Goal: Task Accomplishment & Management: Manage account settings

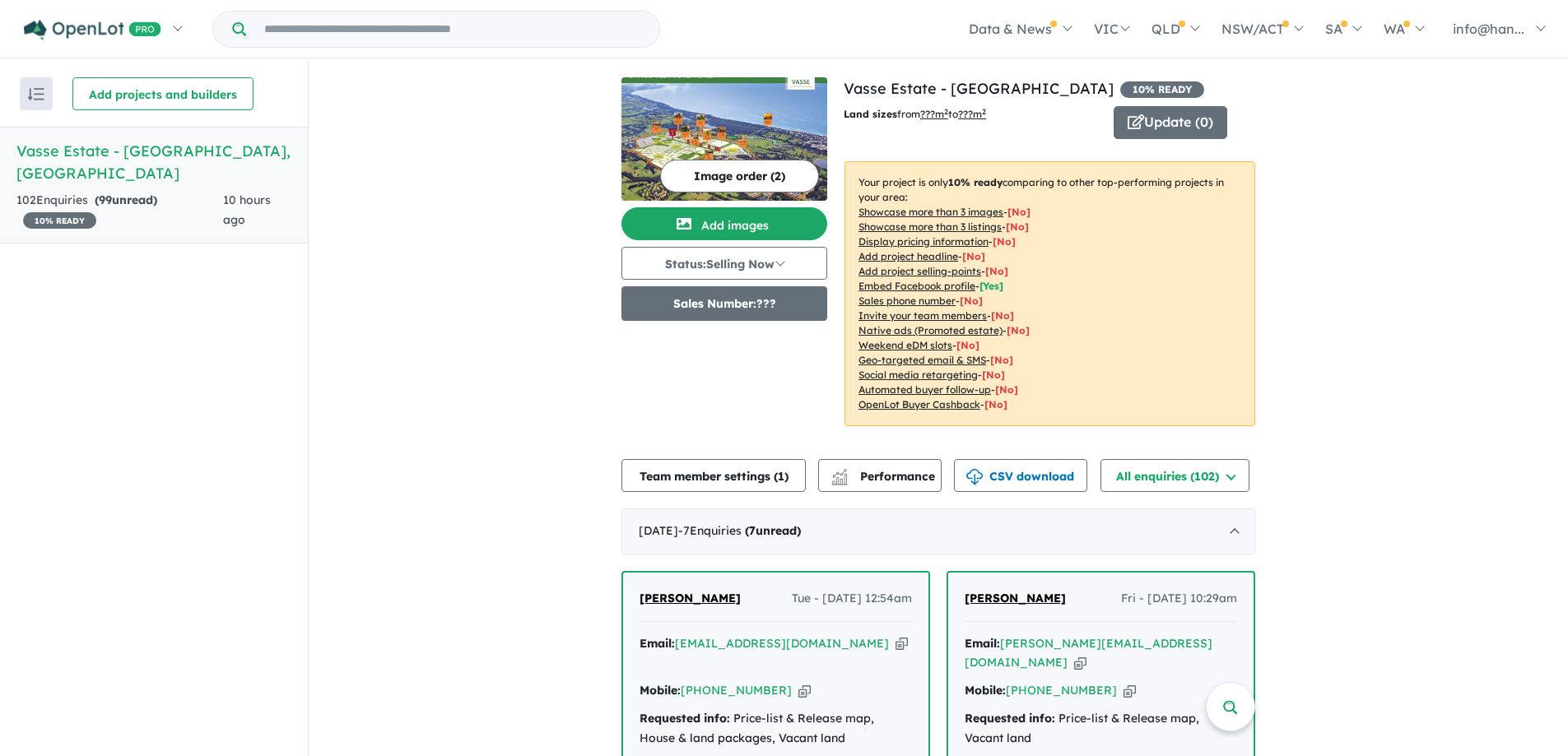
scroll to position [247, 0]
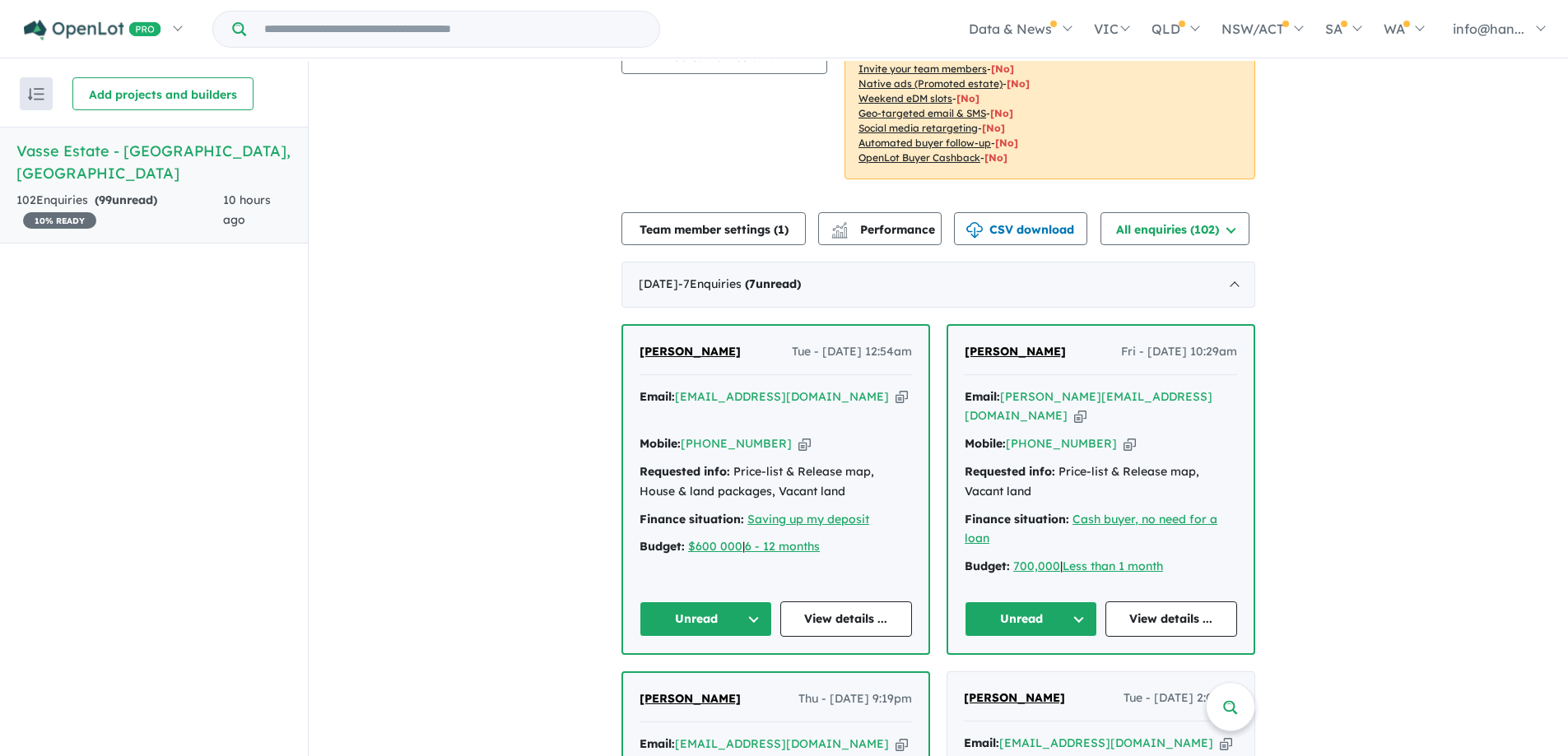
click at [895, 400] on icon "button" at bounding box center [901, 397] width 12 height 17
drag, startPoint x: 742, startPoint y: 349, endPoint x: 664, endPoint y: 353, distance: 78.1
click at [630, 353] on div "[PERSON_NAME] Tue - [DATE] 12:54am Email: [EMAIL_ADDRESS][DOMAIN_NAME] Copied! …" at bounding box center [776, 490] width 306 height 328
copy span "[PERSON_NAME]"
click at [799, 436] on icon "button" at bounding box center [804, 444] width 12 height 17
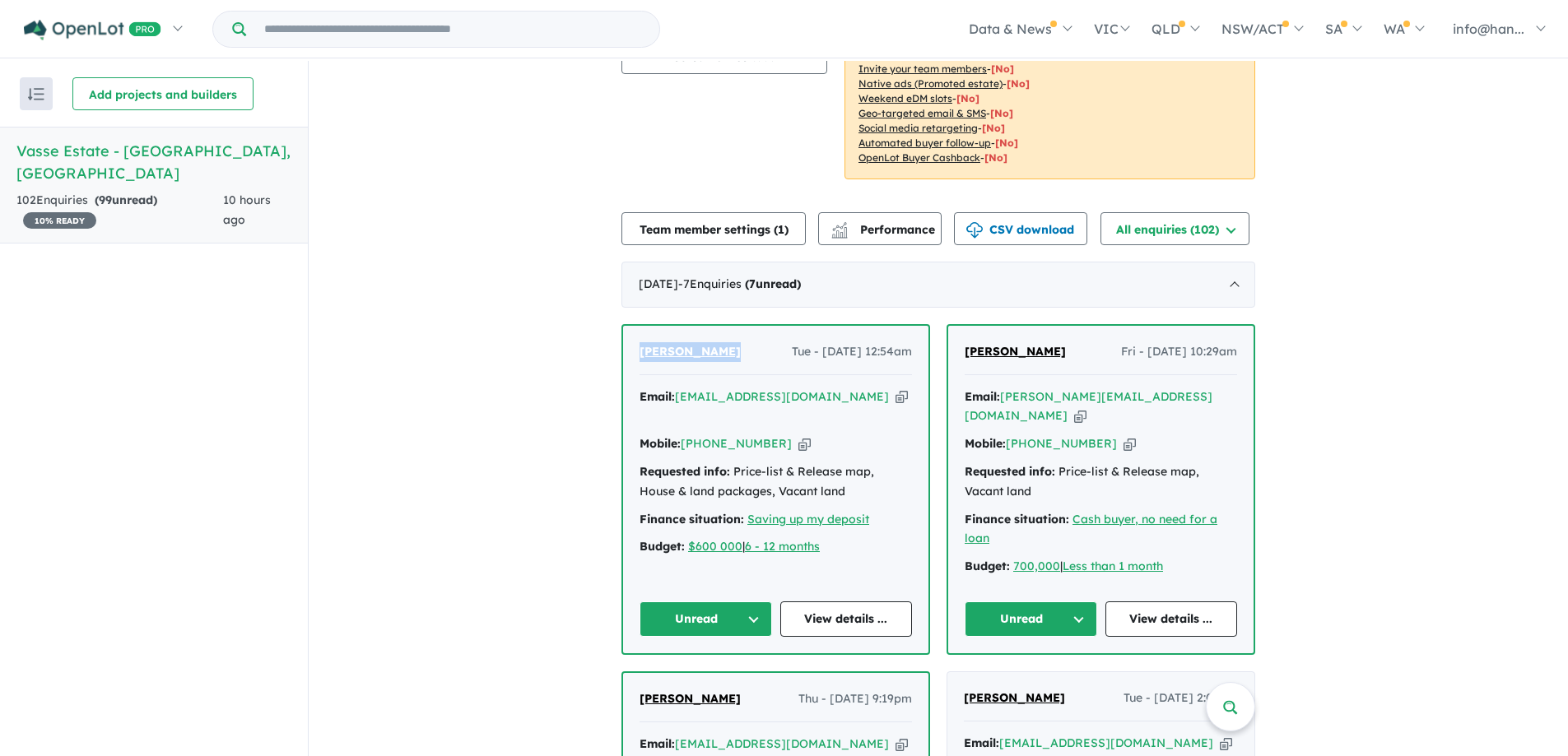
copy span "[PERSON_NAME]"
drag, startPoint x: 809, startPoint y: 468, endPoint x: 626, endPoint y: 449, distance: 184.0
click at [626, 449] on div "[PERSON_NAME] Tue - [DATE] 12:54am Email: [EMAIL_ADDRESS][DOMAIN_NAME] Copied! …" at bounding box center [776, 490] width 306 height 328
copy div "Requested info: Price-list & Release map, House & land packages, Vacant land"
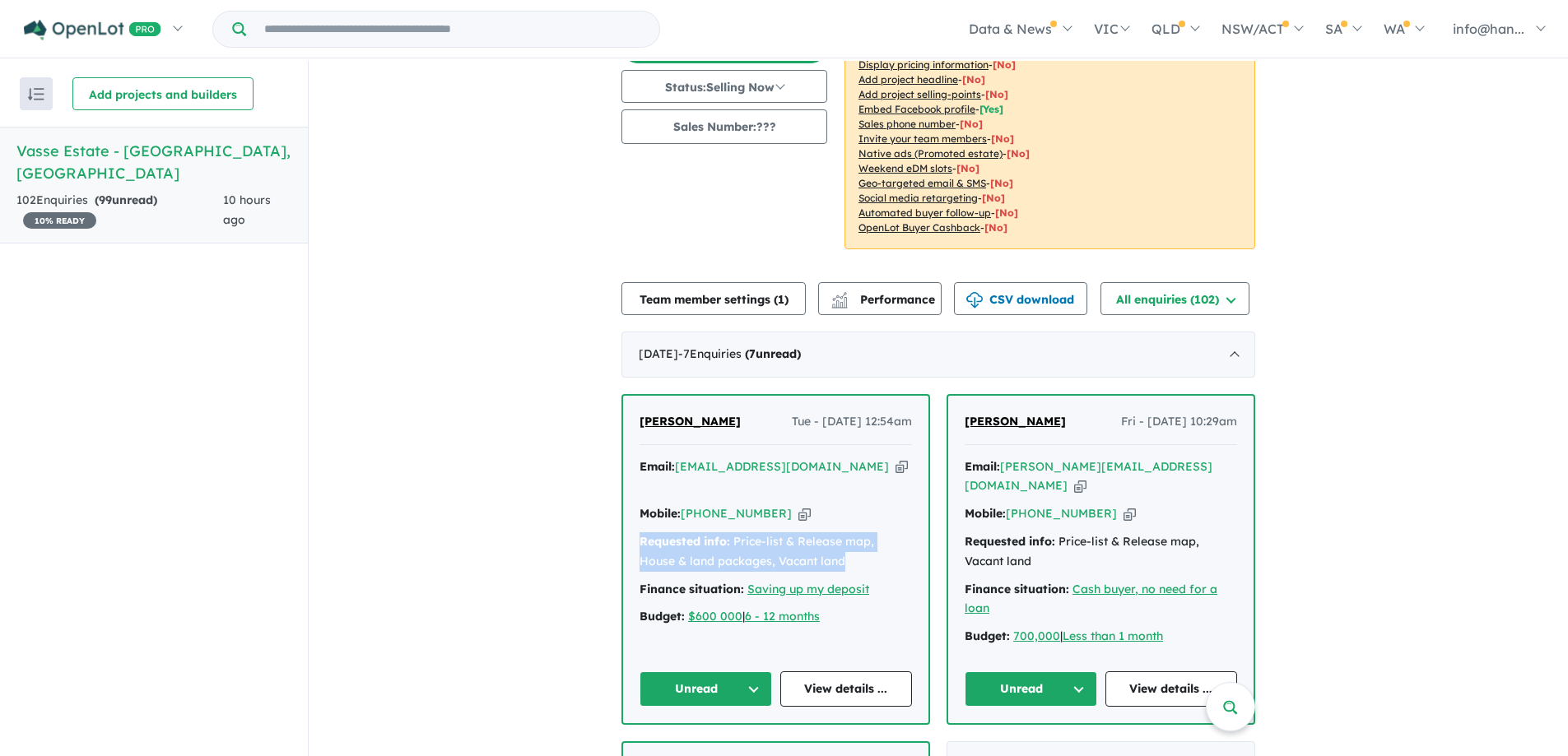
scroll to position [0, 0]
